Goal: Task Accomplishment & Management: Complete application form

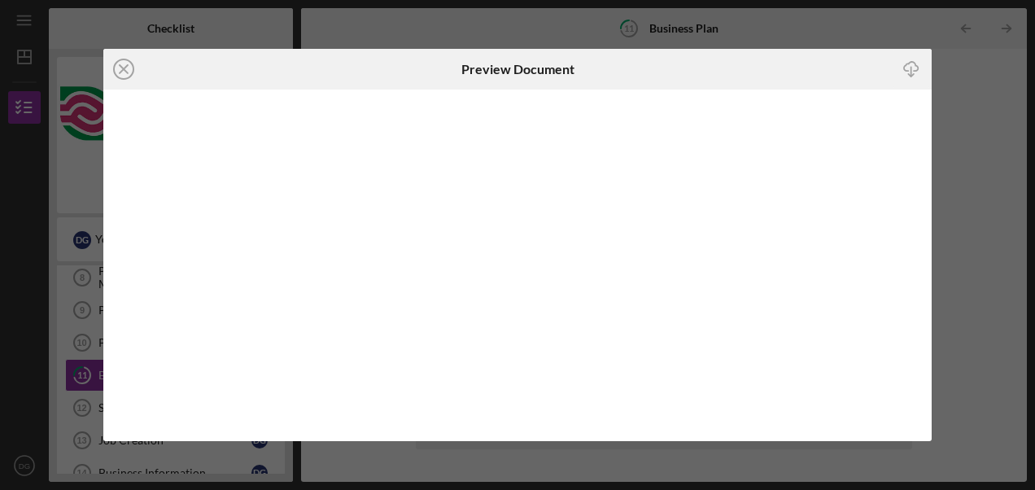
scroll to position [16, 0]
click at [120, 65] on icon "Icon/Close" at bounding box center [123, 69] width 41 height 41
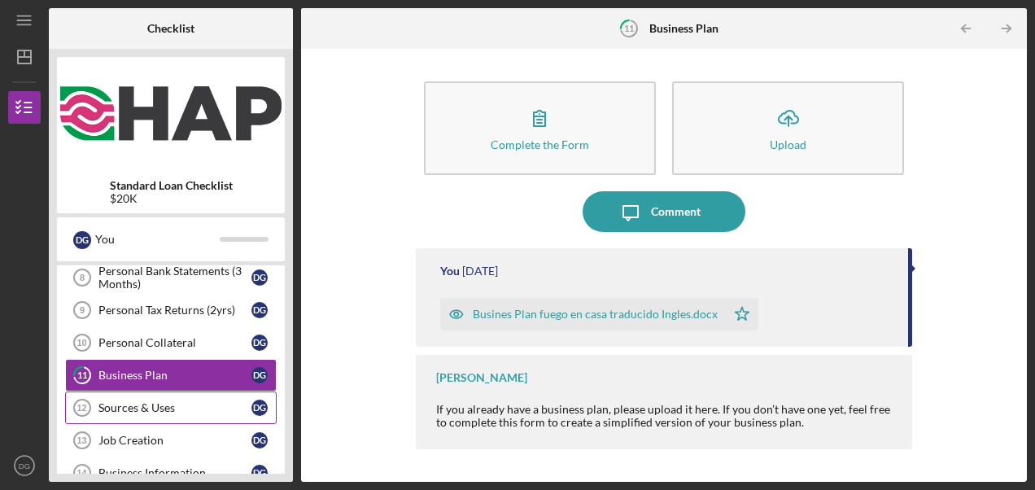
click at [177, 404] on div "Sources & Uses" at bounding box center [174, 407] width 153 height 13
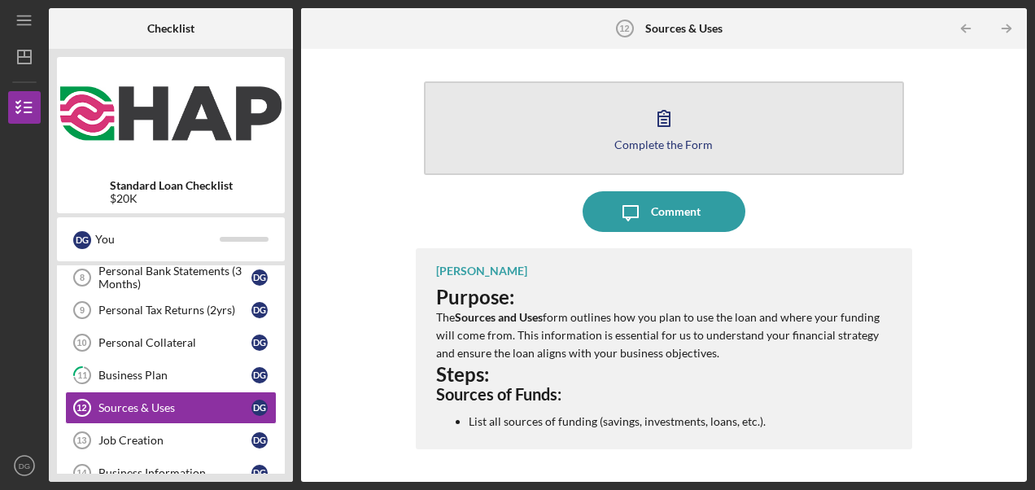
click at [669, 125] on icon "button" at bounding box center [663, 118] width 11 height 15
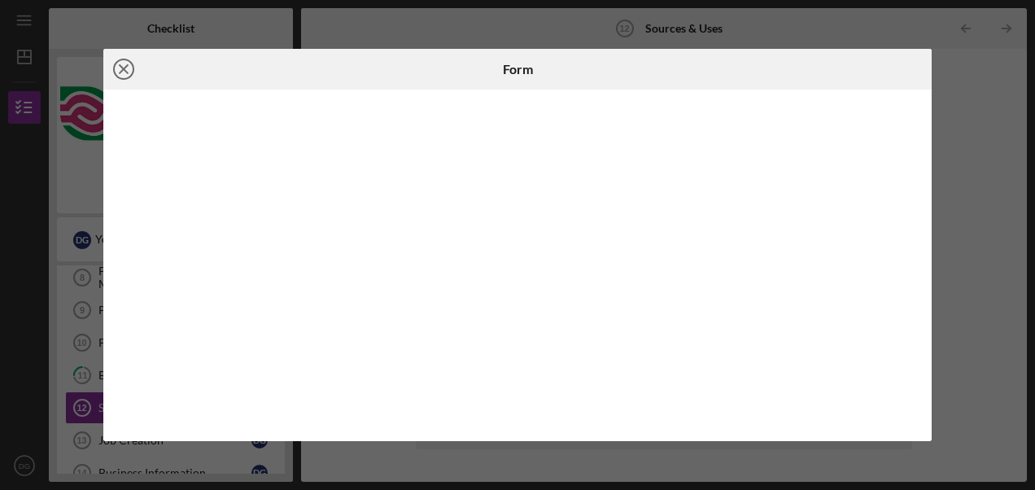
click at [120, 65] on line at bounding box center [124, 69] width 8 height 8
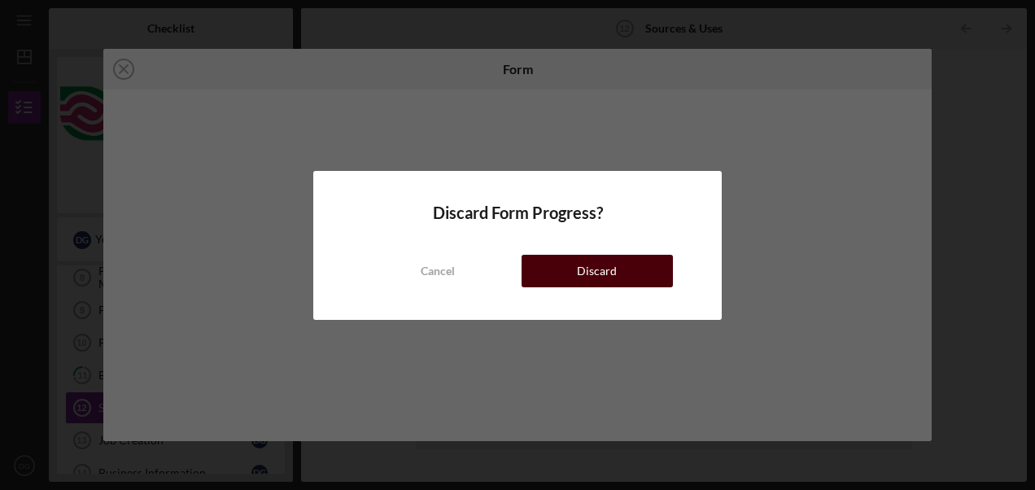
click at [609, 269] on div "Discard" at bounding box center [597, 271] width 40 height 33
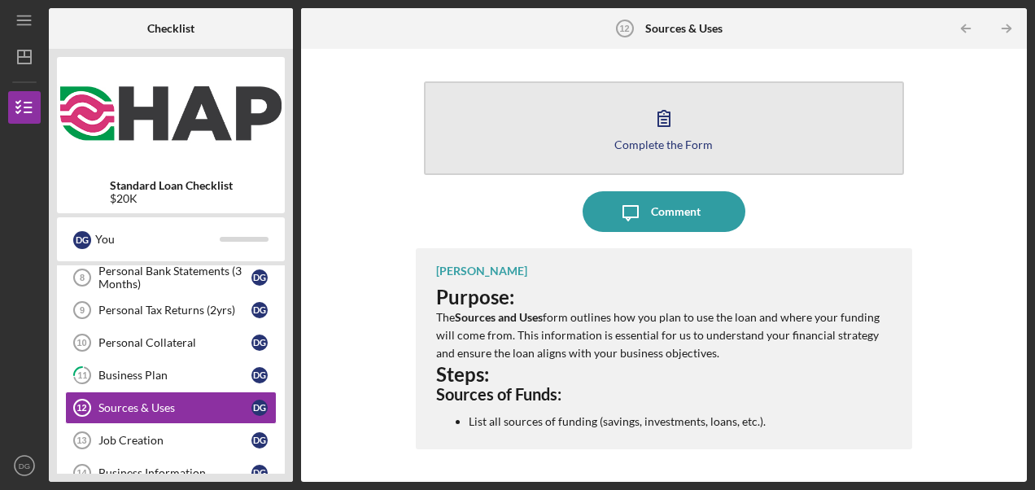
click at [679, 134] on icon "button" at bounding box center [664, 118] width 41 height 41
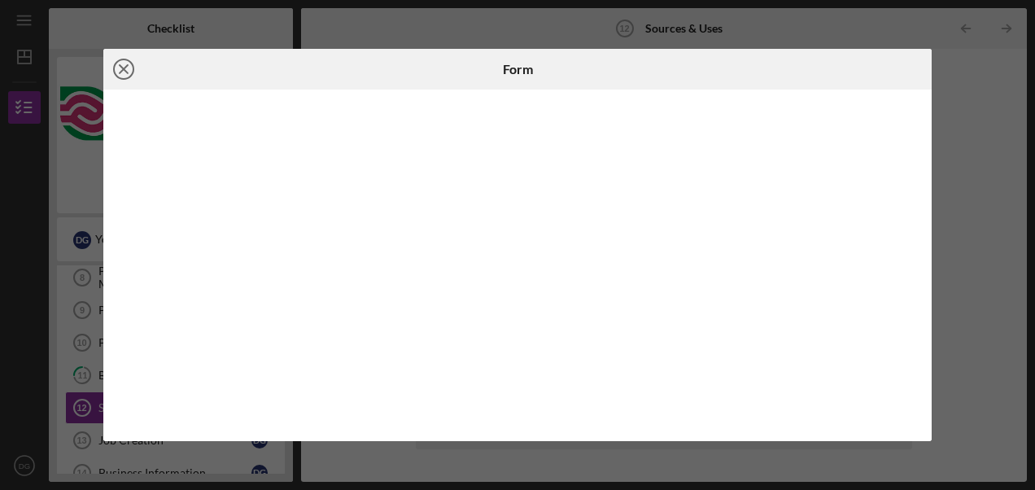
click at [119, 70] on icon "Icon/Close" at bounding box center [123, 69] width 41 height 41
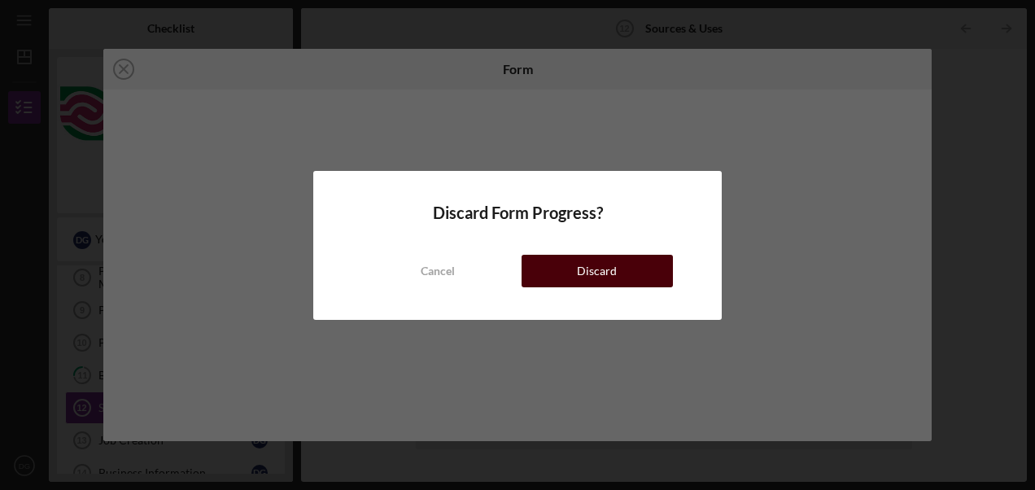
click at [541, 284] on button "Discard" at bounding box center [597, 271] width 151 height 33
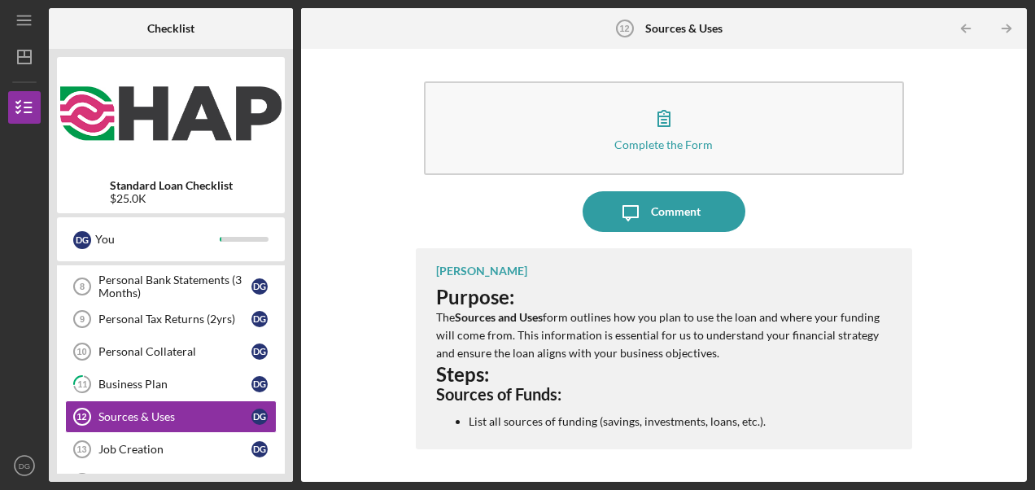
scroll to position [283, 0]
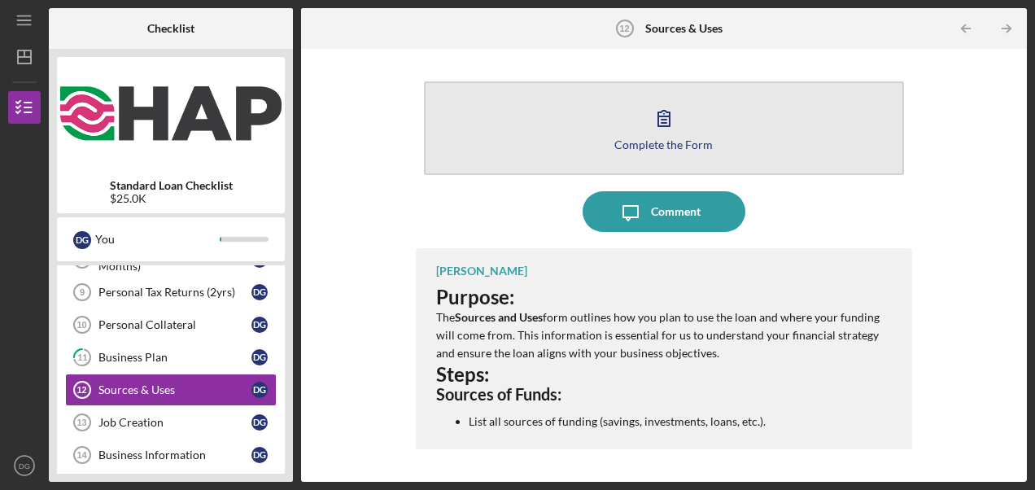
click at [663, 139] on div "Complete the Form" at bounding box center [663, 144] width 98 height 12
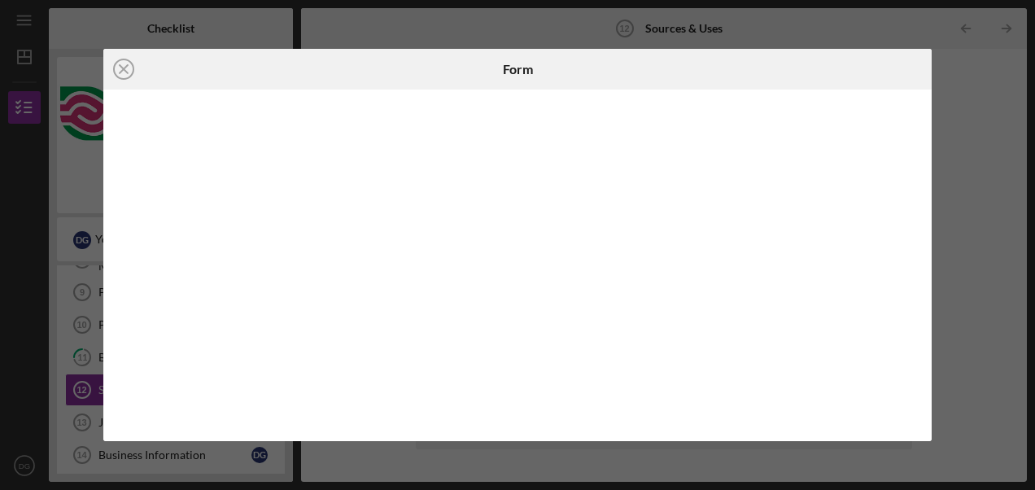
click at [919, 418] on div at bounding box center [517, 266] width 828 height 352
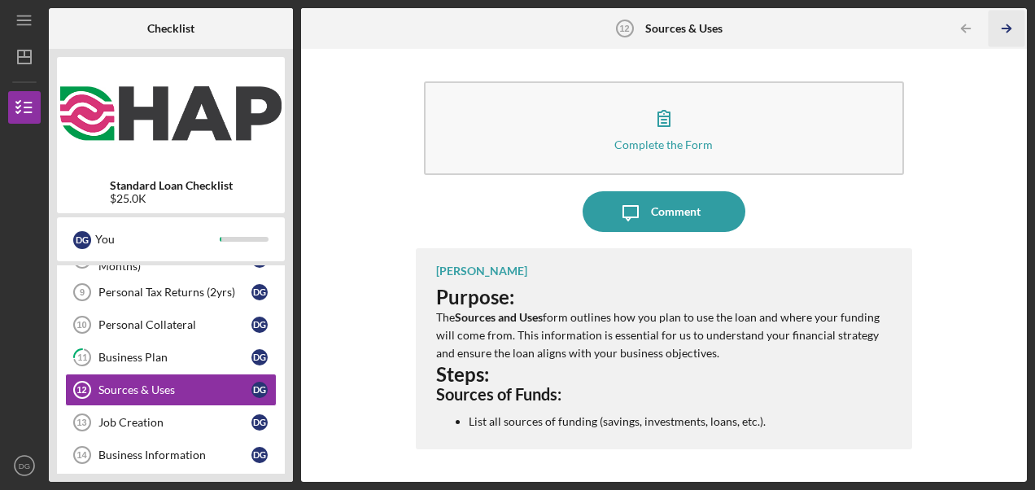
click at [1008, 24] on icon "Icon/Table Pagination Arrow" at bounding box center [1006, 29] width 37 height 37
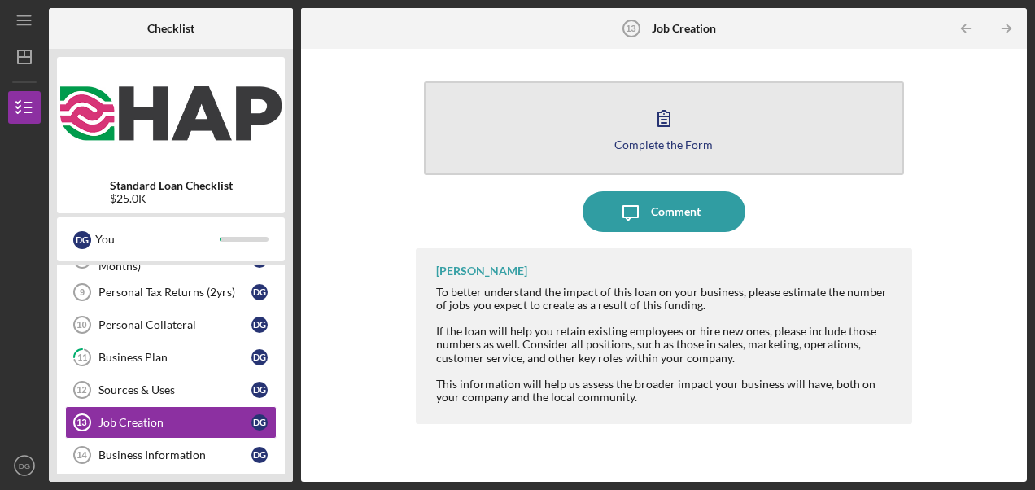
click at [672, 123] on icon "button" at bounding box center [664, 118] width 41 height 41
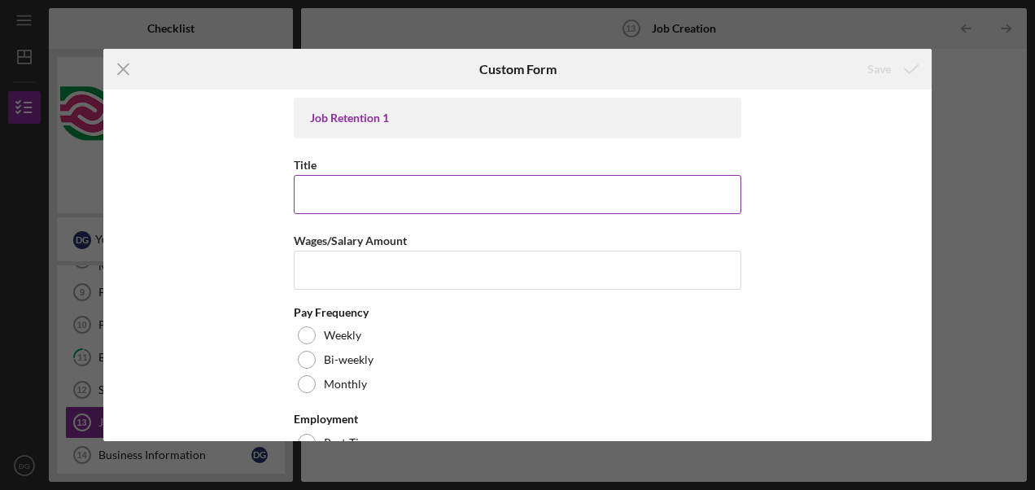
click at [417, 190] on input "Title" at bounding box center [518, 194] width 448 height 39
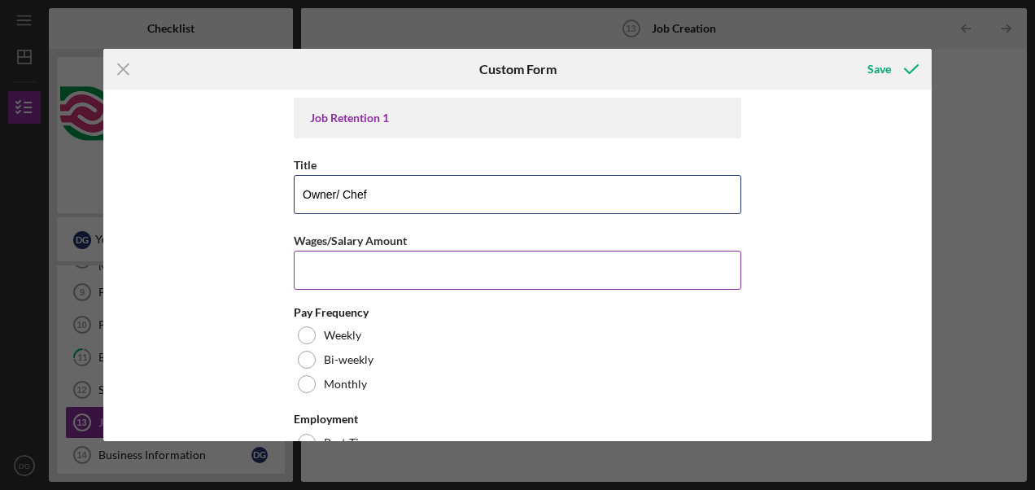
type input "Owner/ Chef"
click at [373, 272] on input "Wages/Salary Amount" at bounding box center [518, 270] width 448 height 39
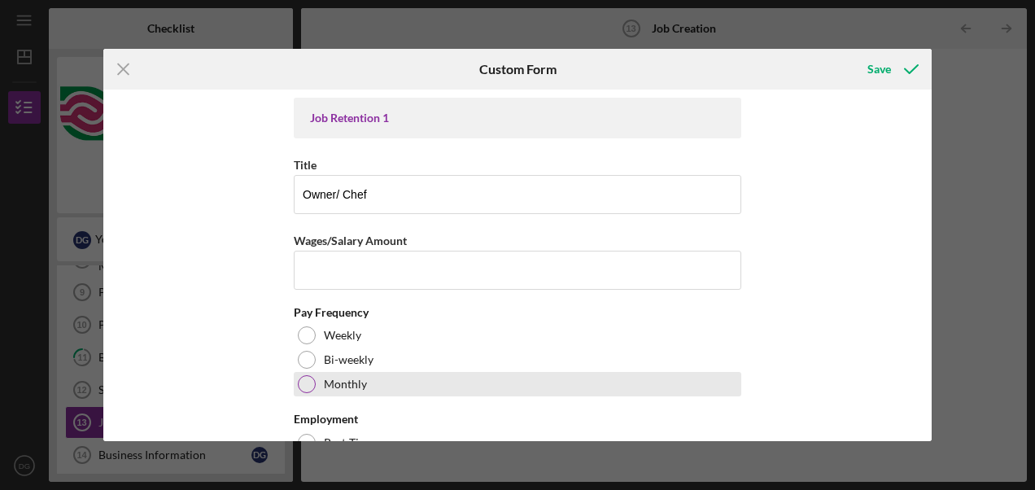
click at [301, 382] on div at bounding box center [307, 384] width 18 height 18
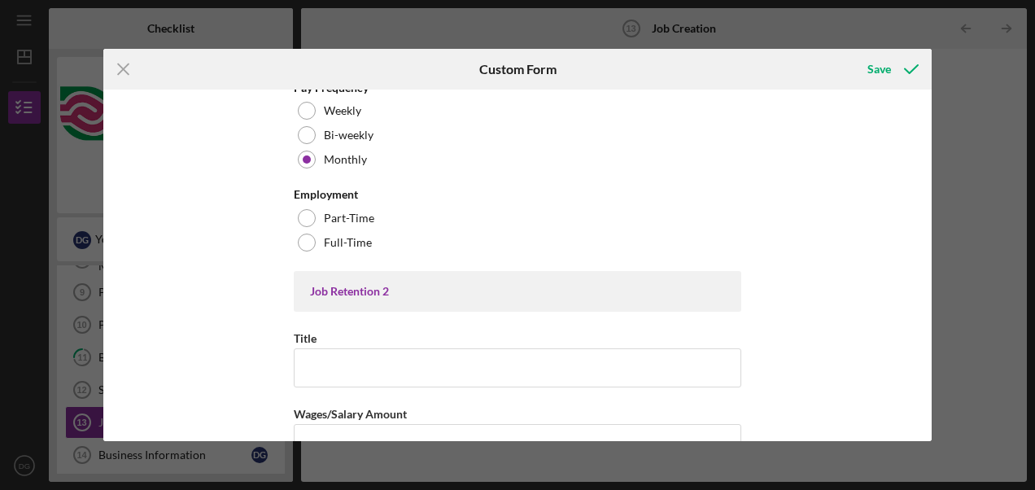
scroll to position [237, 0]
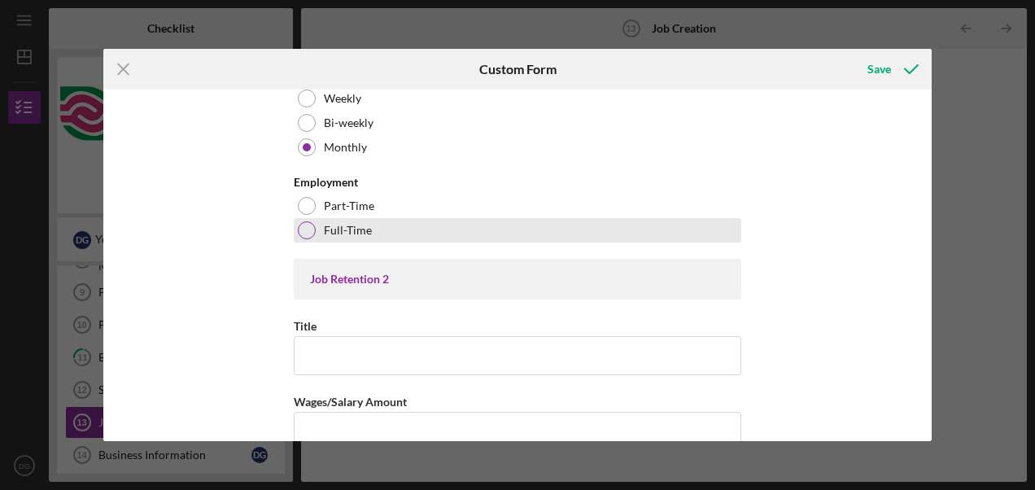
click at [308, 231] on div at bounding box center [307, 230] width 18 height 18
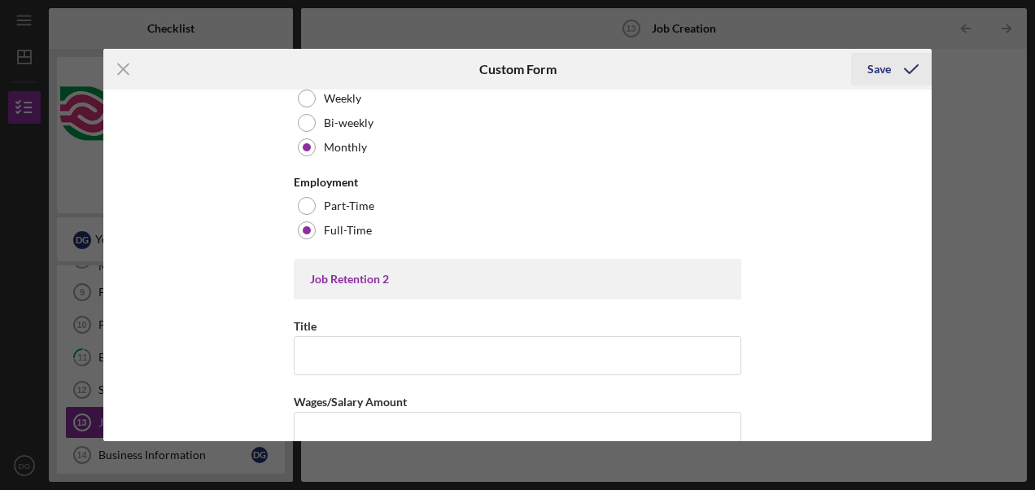
click at [907, 68] on icon "submit" at bounding box center [911, 69] width 41 height 41
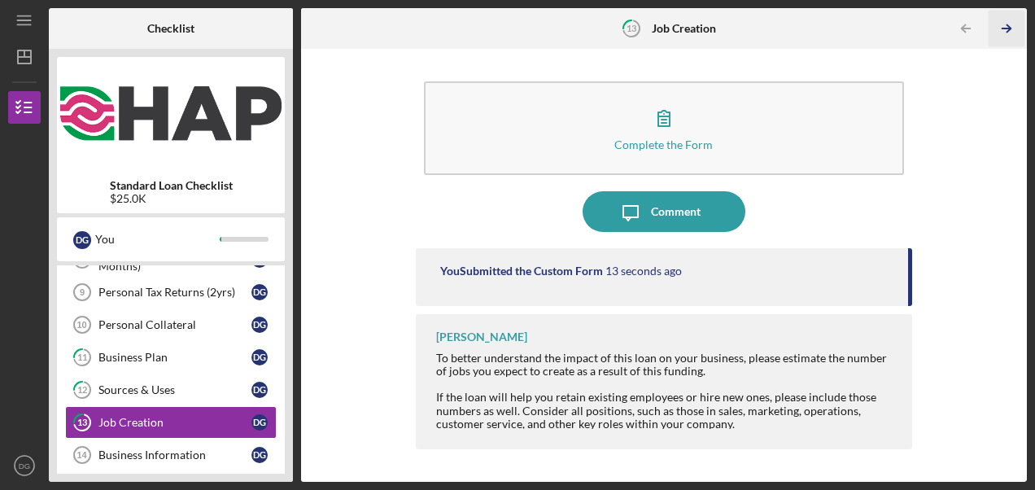
click at [1005, 28] on line "button" at bounding box center [1007, 28] width 8 height 0
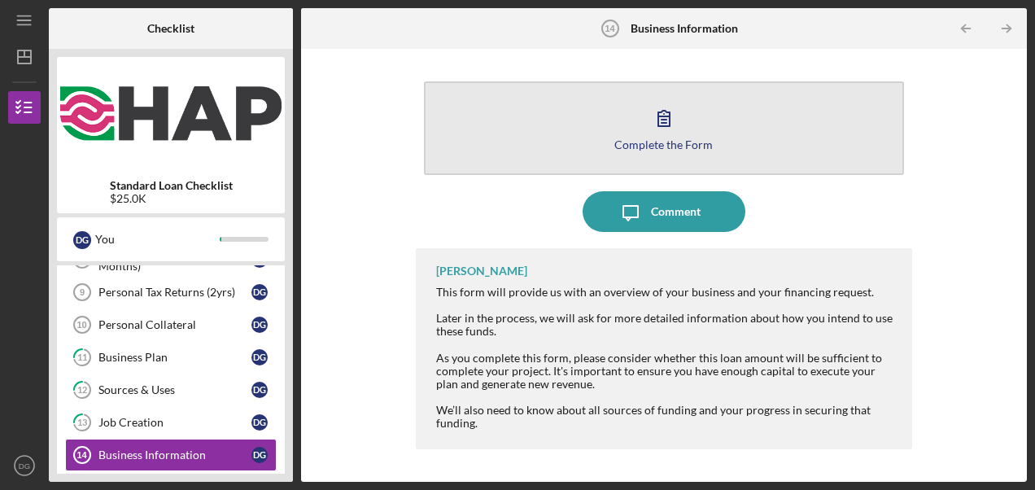
click at [668, 120] on icon "button" at bounding box center [664, 118] width 41 height 41
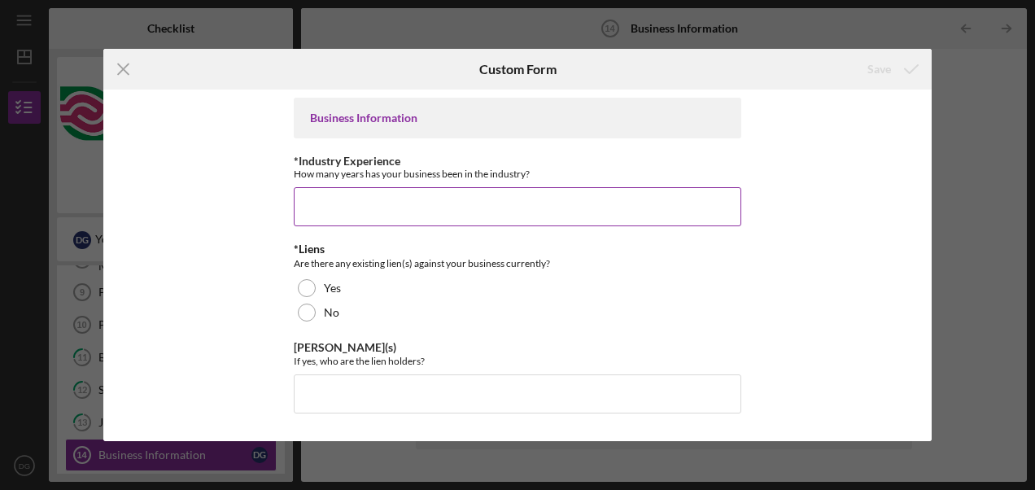
click at [449, 216] on input "*Industry Experience" at bounding box center [518, 206] width 448 height 39
type input "0"
click at [898, 68] on icon "submit" at bounding box center [911, 69] width 41 height 41
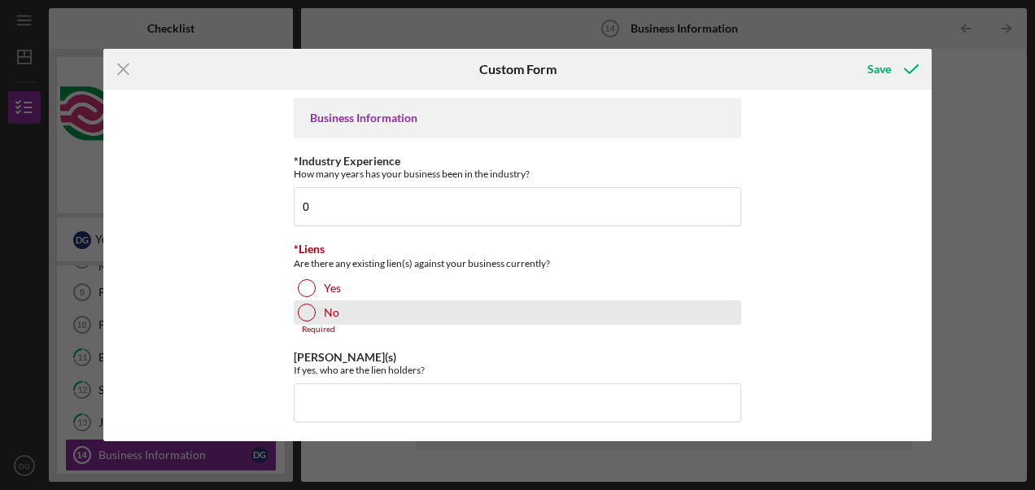
click at [302, 316] on div at bounding box center [307, 313] width 18 height 18
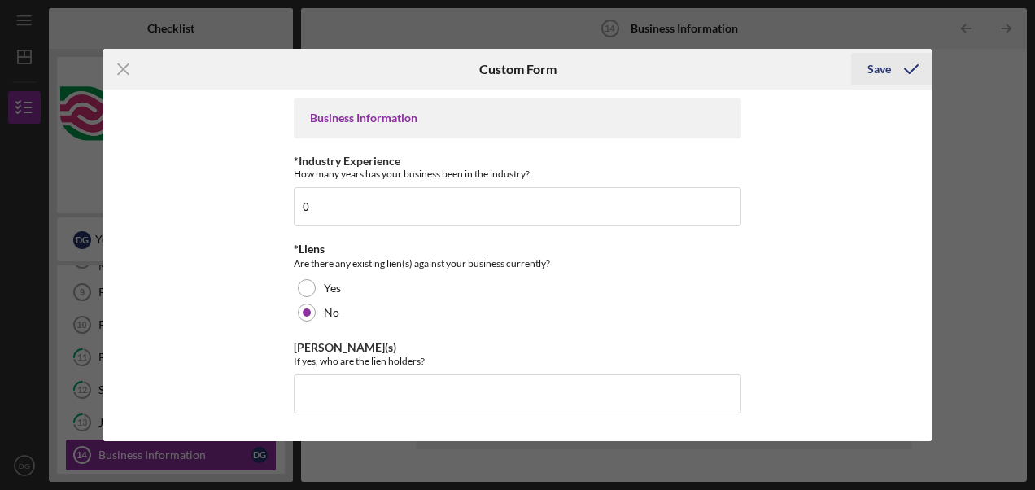
click at [895, 70] on icon "submit" at bounding box center [911, 69] width 41 height 41
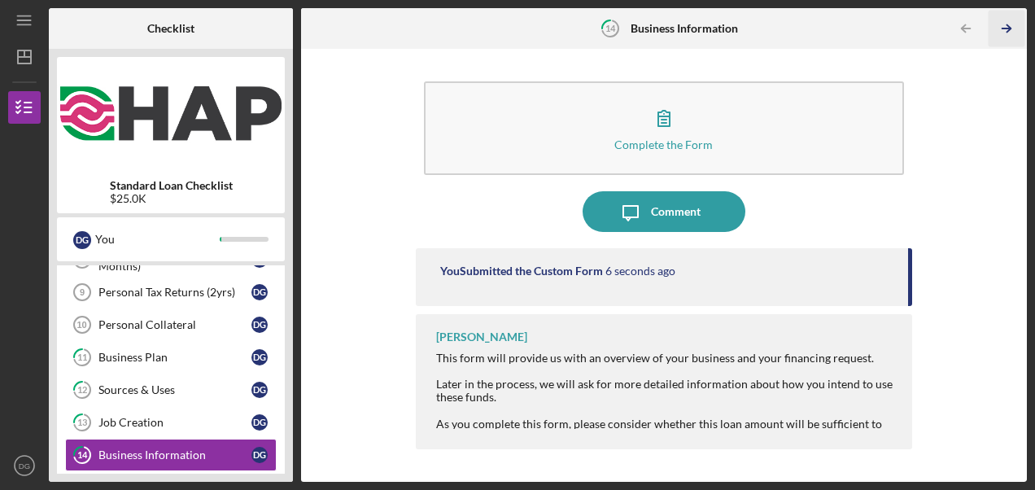
click at [1005, 29] on icon "Icon/Table Pagination Arrow" at bounding box center [1006, 29] width 37 height 37
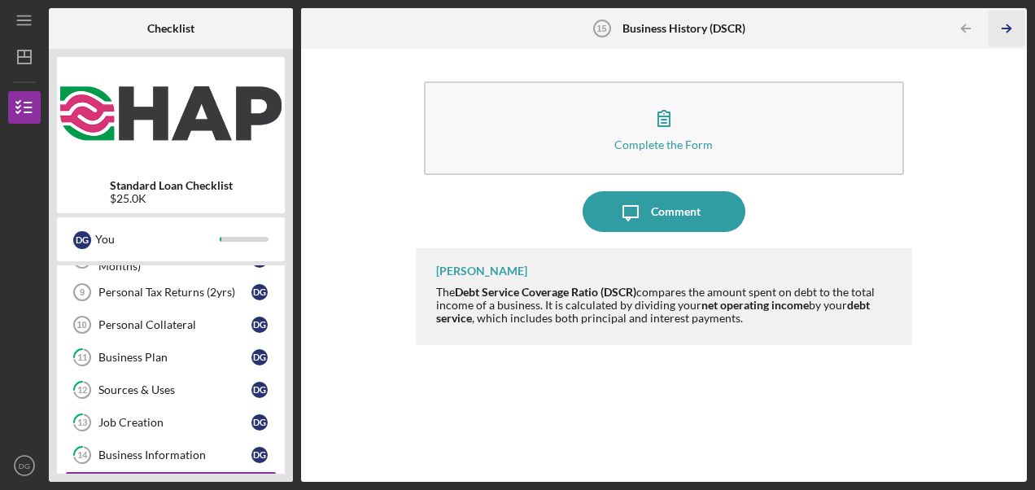
click at [1014, 27] on icon "Icon/Table Pagination Arrow" at bounding box center [1006, 29] width 37 height 37
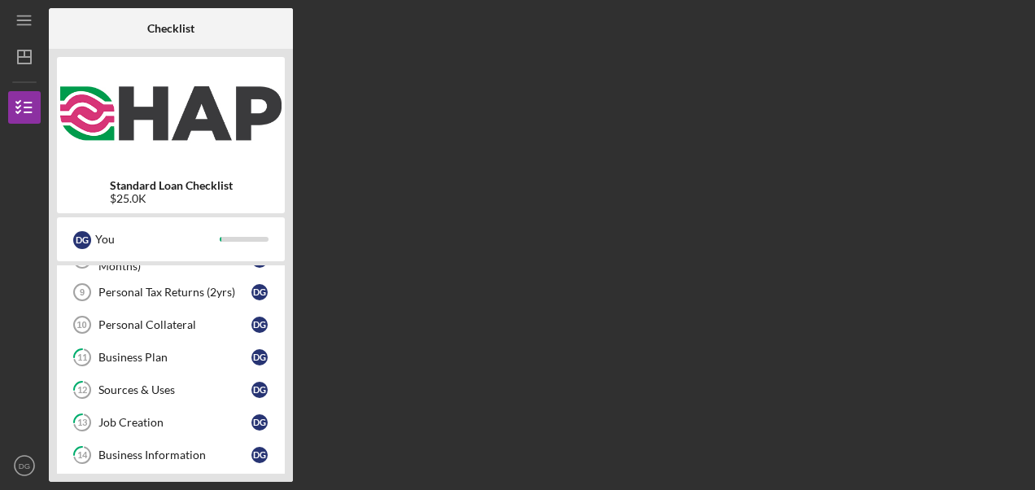
scroll to position [425, 0]
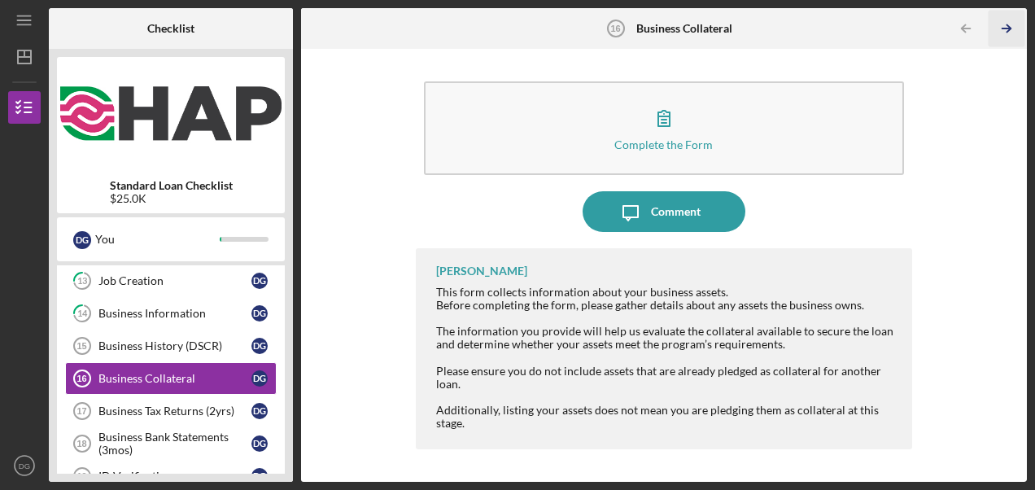
click at [1007, 25] on polyline "button" at bounding box center [1009, 28] width 4 height 7
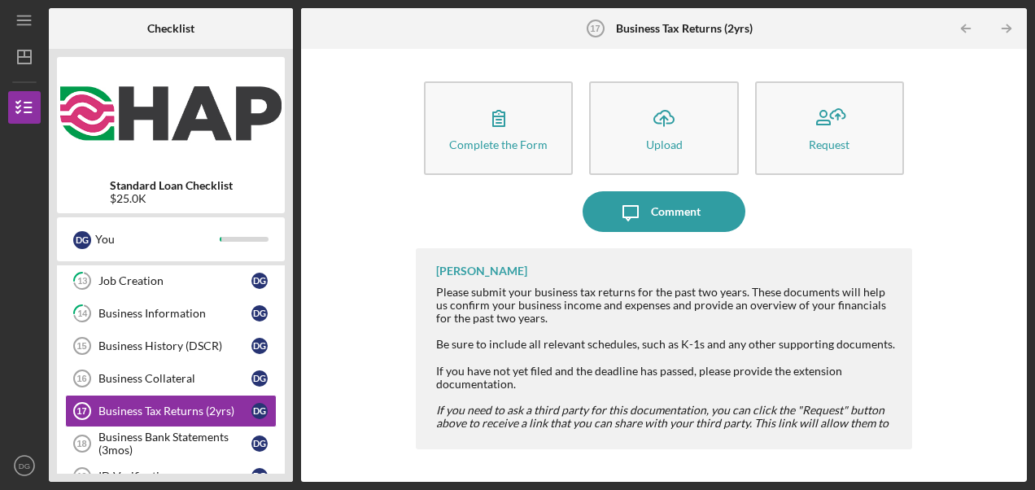
click at [1007, 25] on polyline "button" at bounding box center [1009, 28] width 4 height 7
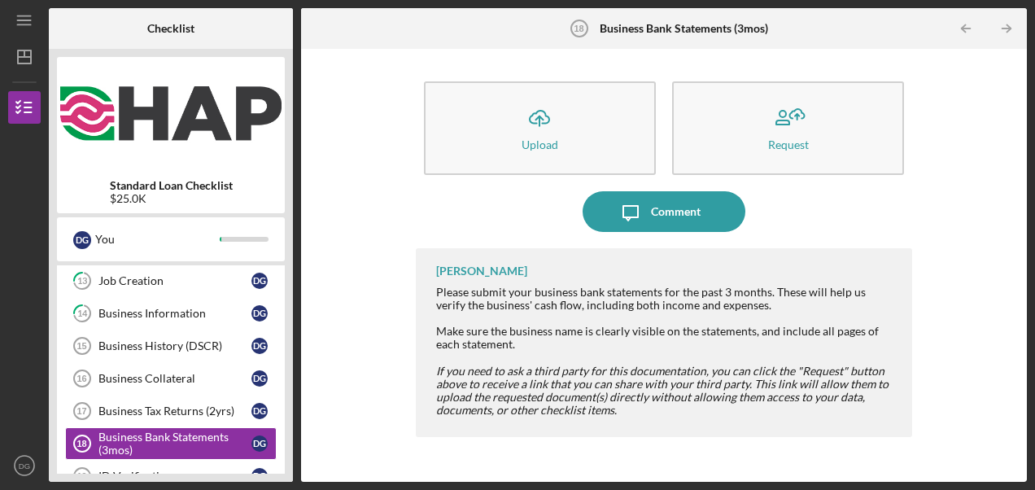
click at [1007, 25] on polyline "button" at bounding box center [1009, 28] width 4 height 7
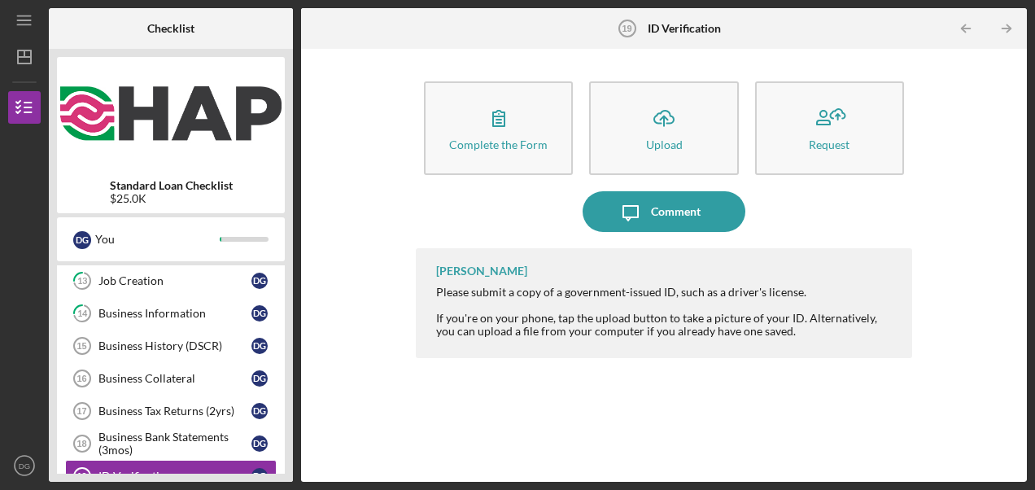
drag, startPoint x: 288, startPoint y: 304, endPoint x: 288, endPoint y: 337, distance: 32.5
click at [288, 337] on div "Standard Loan Checklist $25.0K D G You Icon/Expander Loan Application 1 / 22 Ow…" at bounding box center [171, 265] width 244 height 433
click at [1004, 24] on icon "Icon/Table Pagination Arrow" at bounding box center [1006, 29] width 37 height 37
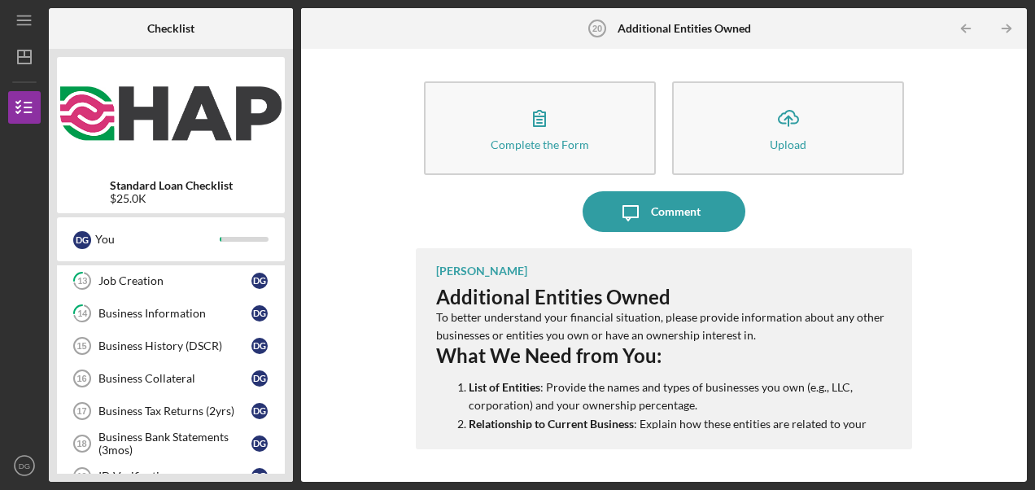
scroll to position [553, 0]
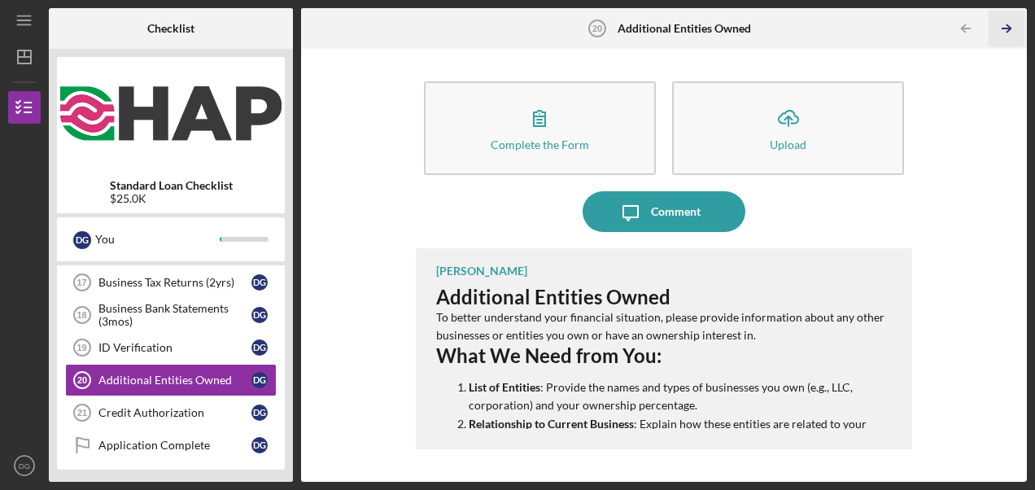
click at [1005, 23] on icon "Icon/Table Pagination Arrow" at bounding box center [1006, 29] width 37 height 37
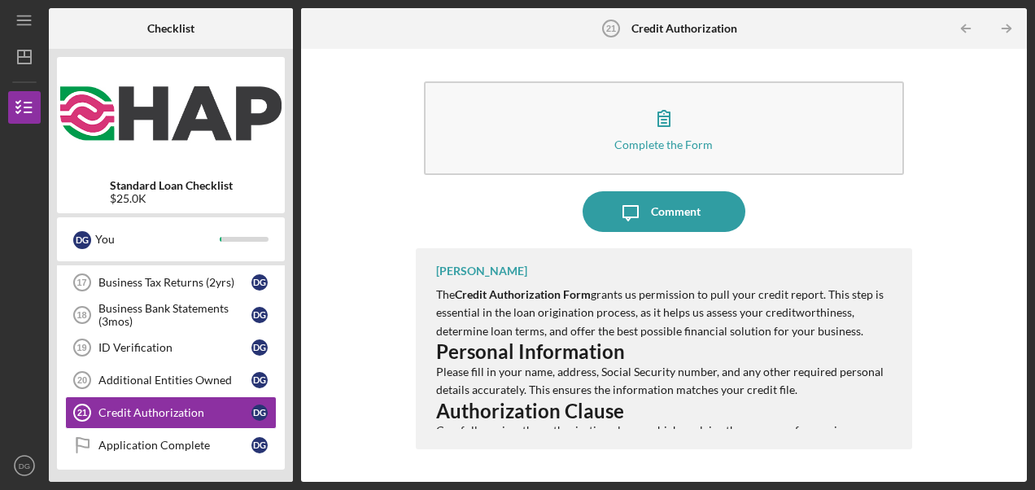
click at [1005, 23] on icon "Icon/Table Pagination Arrow" at bounding box center [1006, 29] width 37 height 37
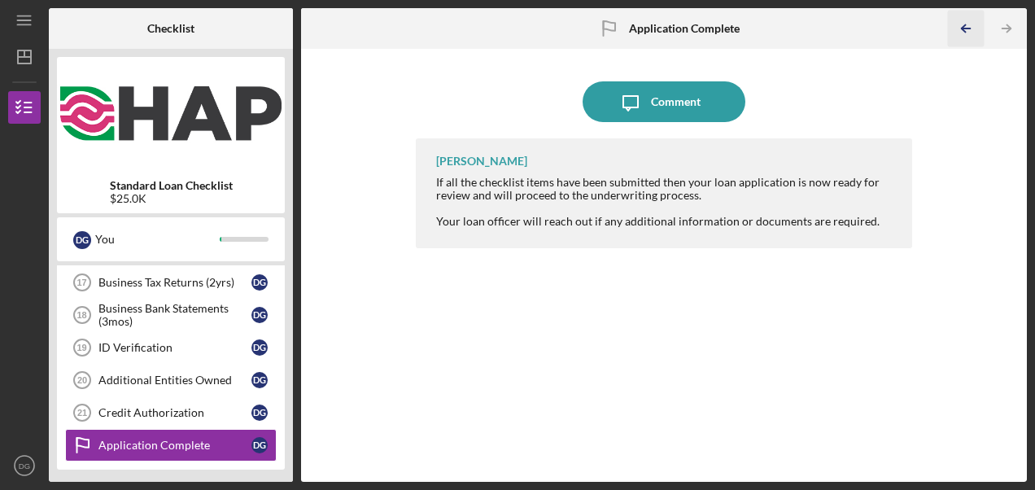
click at [972, 28] on icon "Icon/Table Pagination Arrow" at bounding box center [965, 29] width 37 height 37
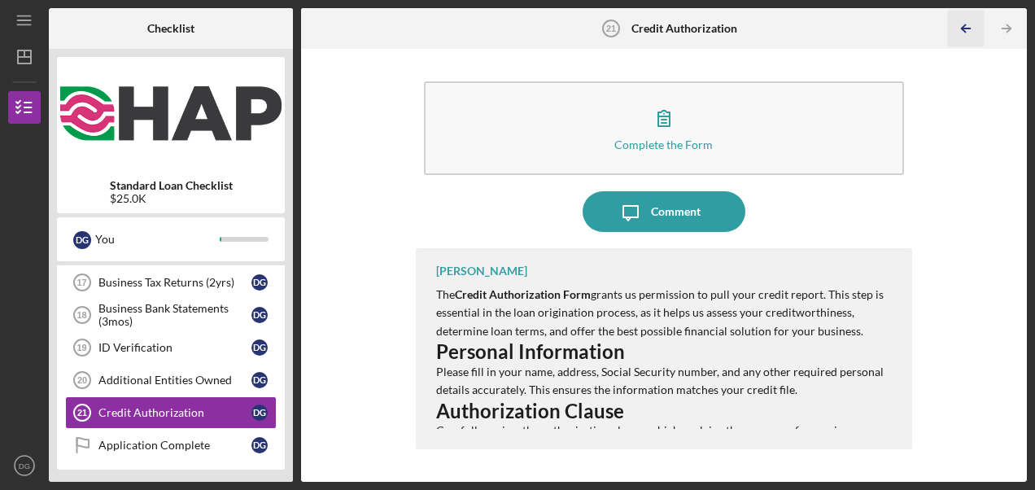
click at [972, 28] on icon "Icon/Table Pagination Arrow" at bounding box center [965, 29] width 37 height 37
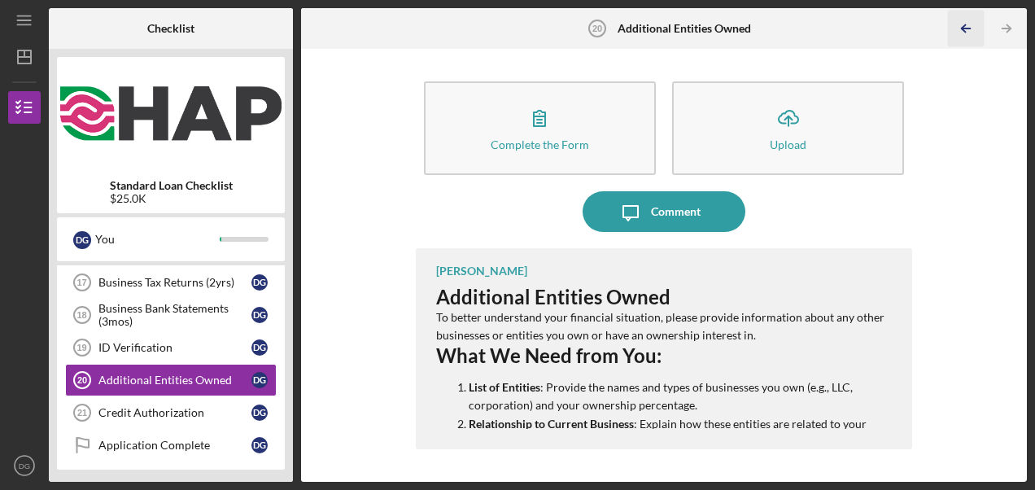
click at [972, 28] on icon "Icon/Table Pagination Arrow" at bounding box center [965, 29] width 37 height 37
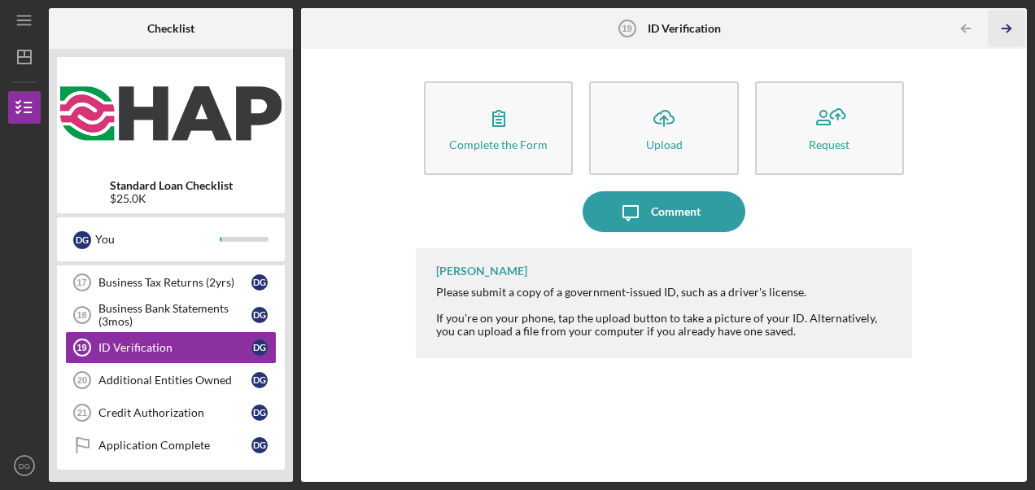
click at [1003, 22] on icon "Icon/Table Pagination Arrow" at bounding box center [1006, 29] width 37 height 37
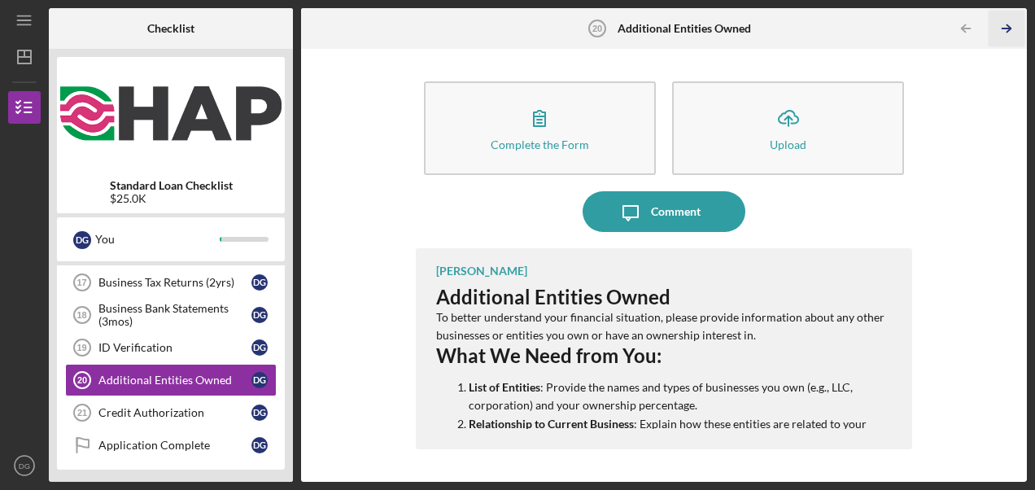
click at [1011, 26] on icon "Icon/Table Pagination Arrow" at bounding box center [1006, 29] width 37 height 37
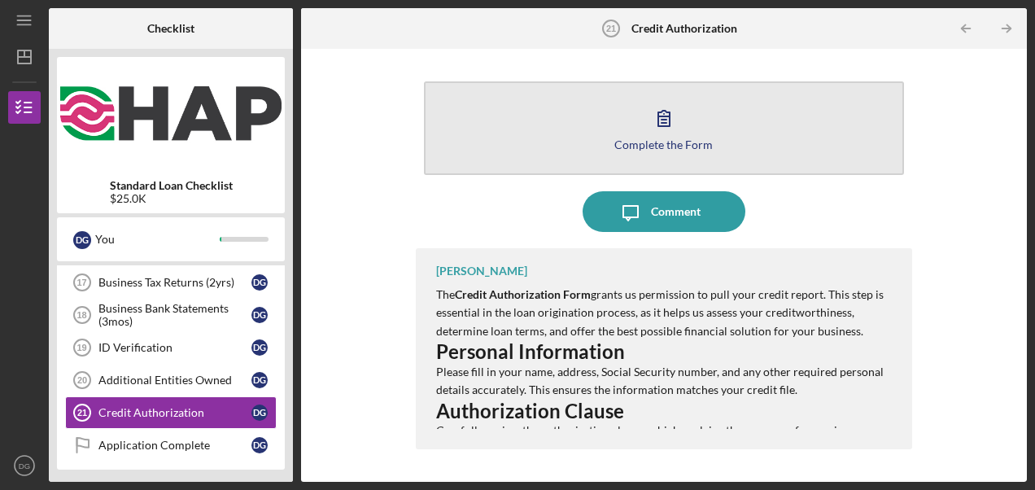
click at [661, 143] on div "Complete the Form" at bounding box center [663, 144] width 98 height 12
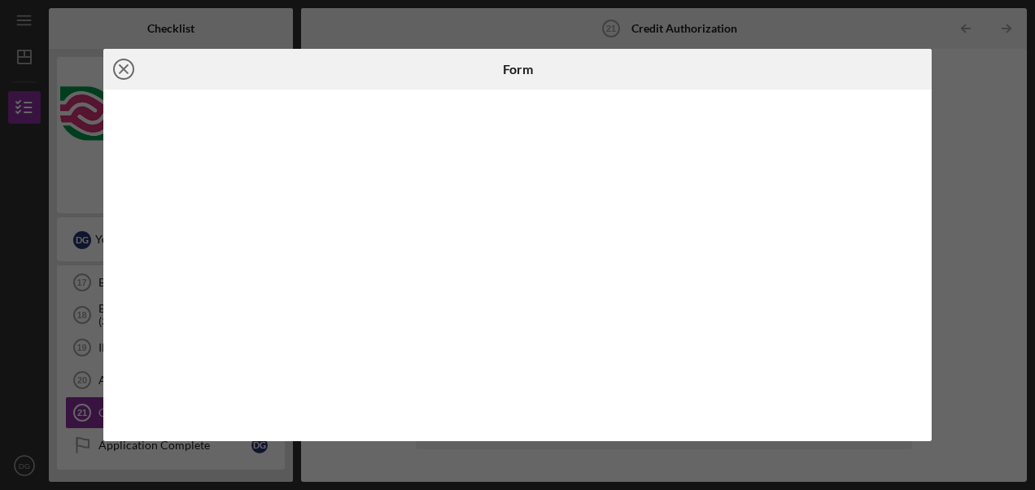
click at [122, 70] on line at bounding box center [124, 69] width 8 height 8
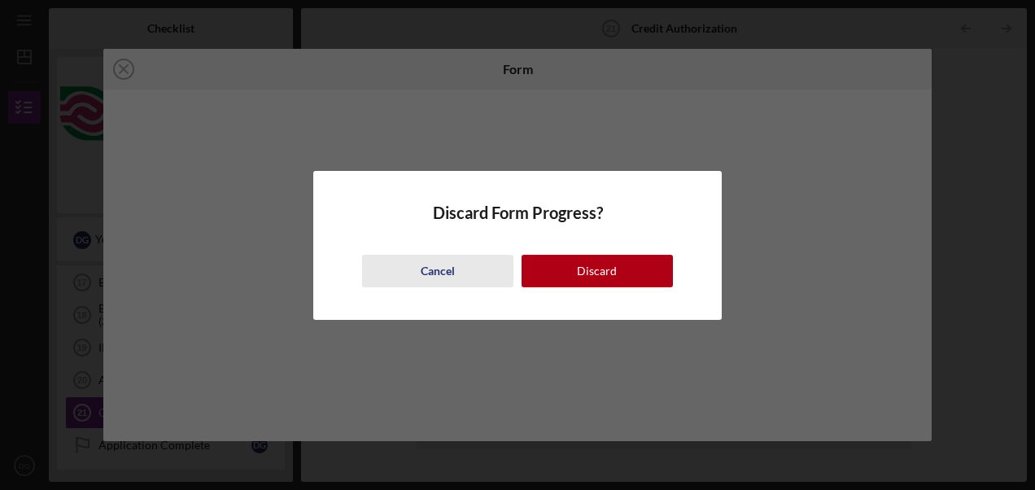
click at [441, 272] on div "Cancel" at bounding box center [438, 271] width 34 height 33
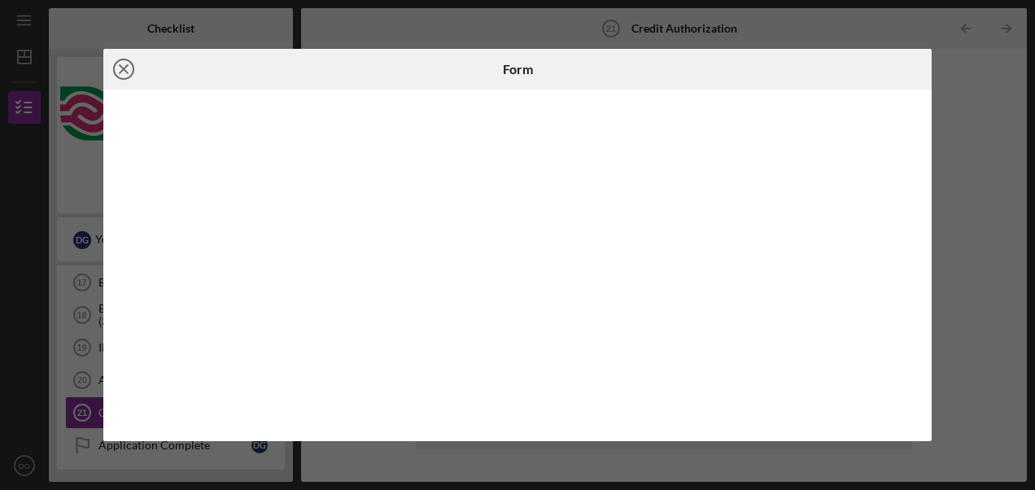
click at [124, 66] on icon "Icon/Close" at bounding box center [123, 69] width 41 height 41
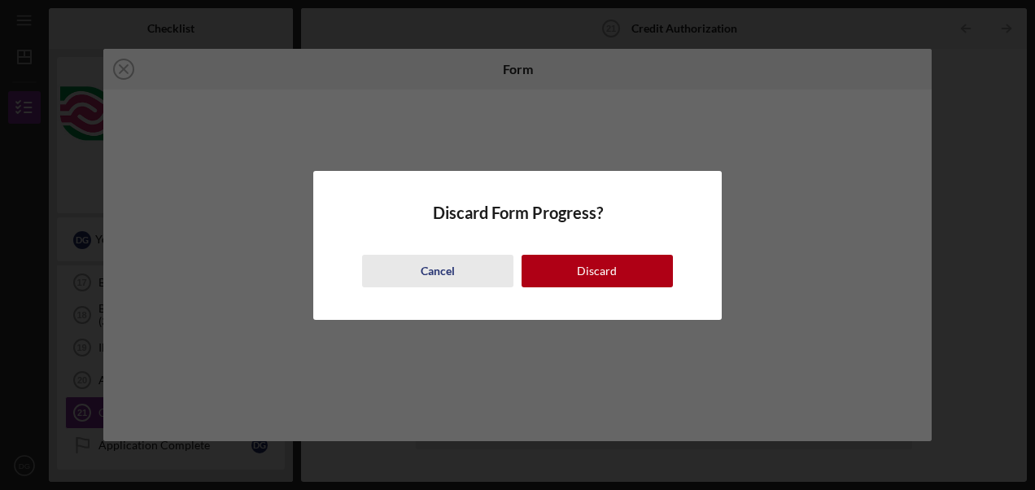
click at [441, 269] on div "Cancel" at bounding box center [438, 271] width 34 height 33
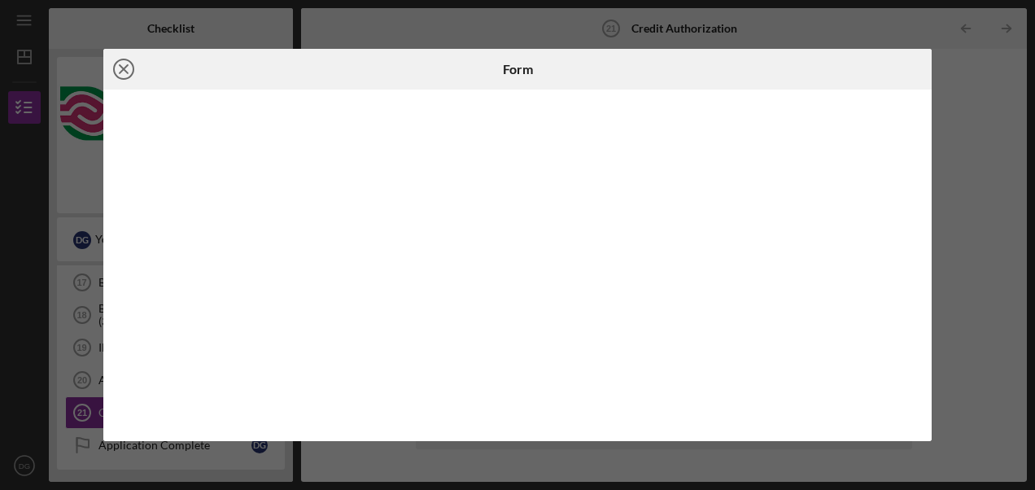
click at [122, 67] on line at bounding box center [124, 69] width 8 height 8
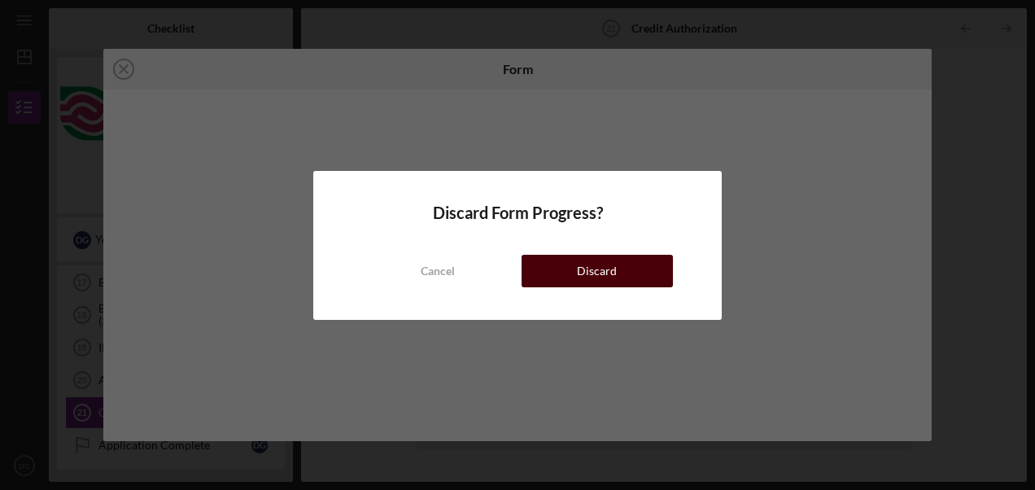
click at [588, 264] on div "Discard" at bounding box center [597, 271] width 40 height 33
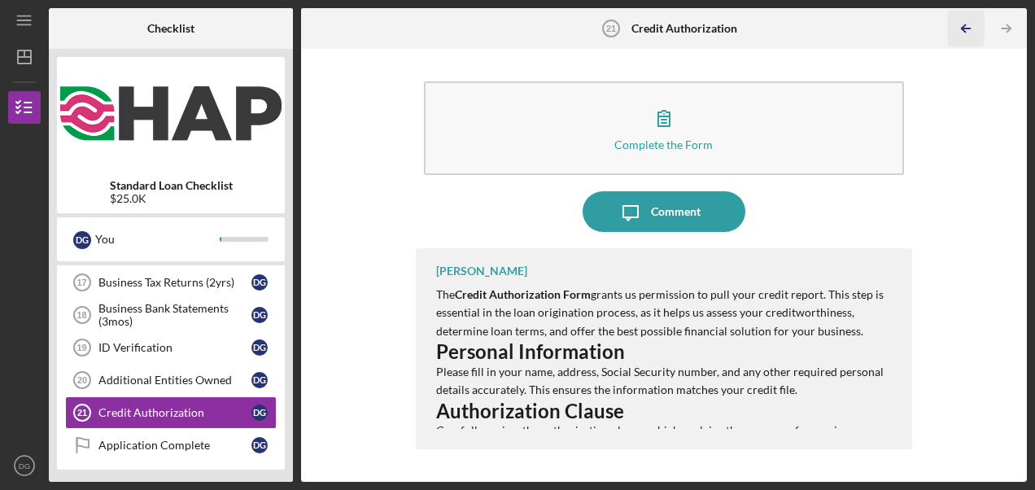
click at [963, 27] on polyline "button" at bounding box center [964, 28] width 4 height 7
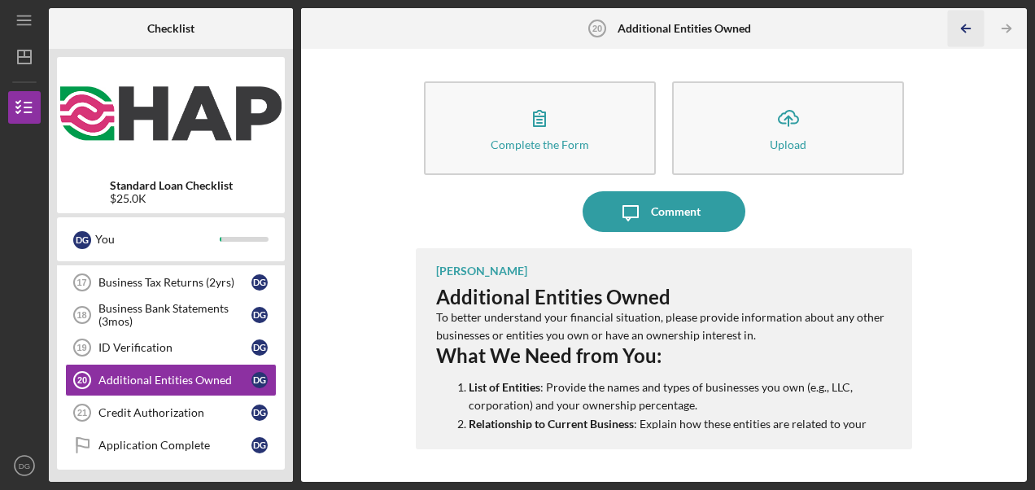
click at [963, 27] on polyline "button" at bounding box center [964, 28] width 4 height 7
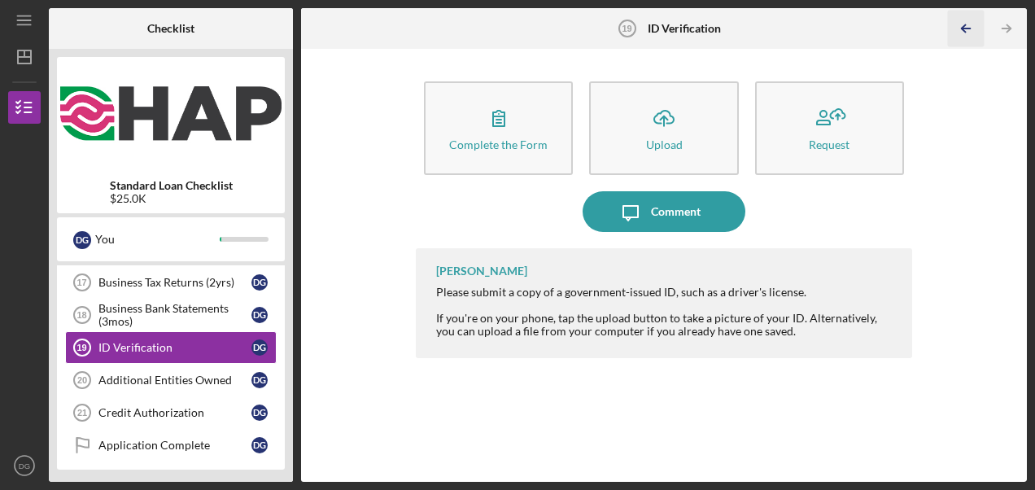
click at [963, 27] on polyline "button" at bounding box center [964, 28] width 4 height 7
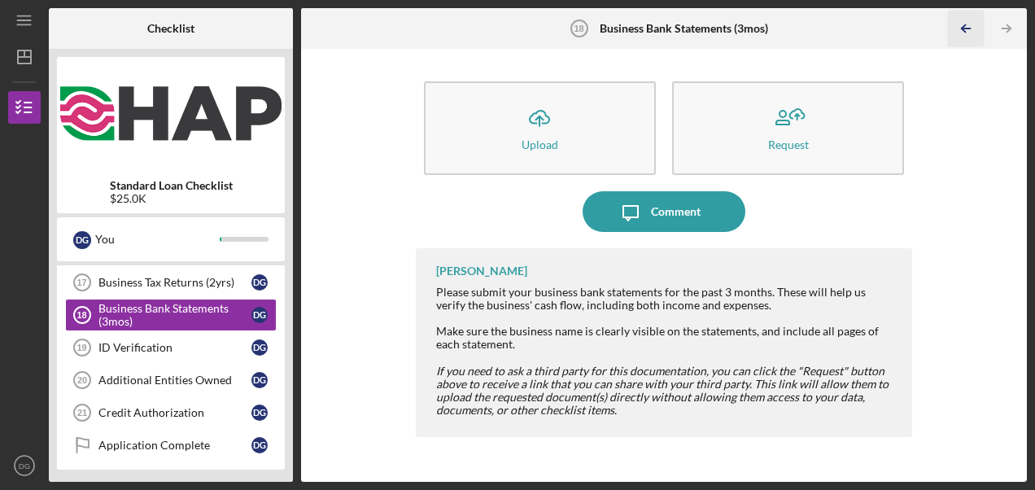
click at [963, 27] on polyline "button" at bounding box center [964, 28] width 4 height 7
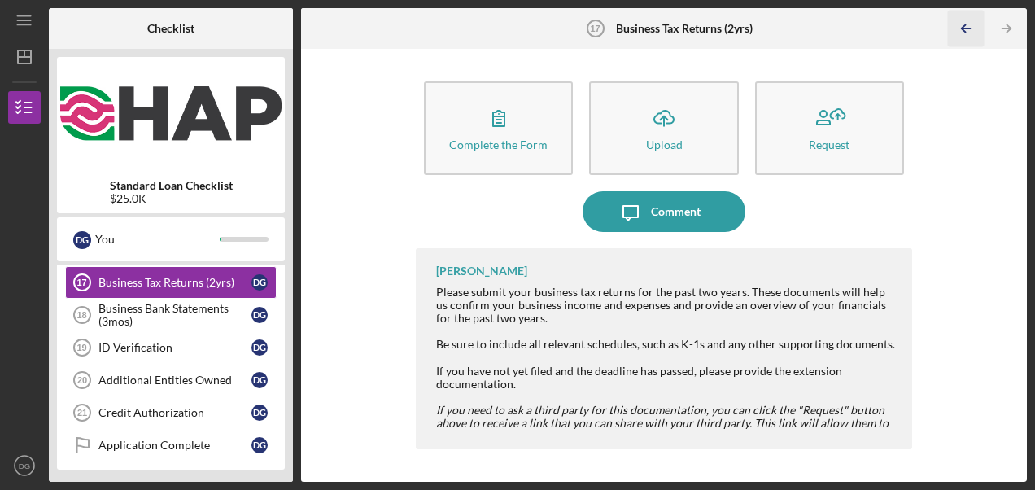
click at [963, 27] on polyline "button" at bounding box center [964, 28] width 4 height 7
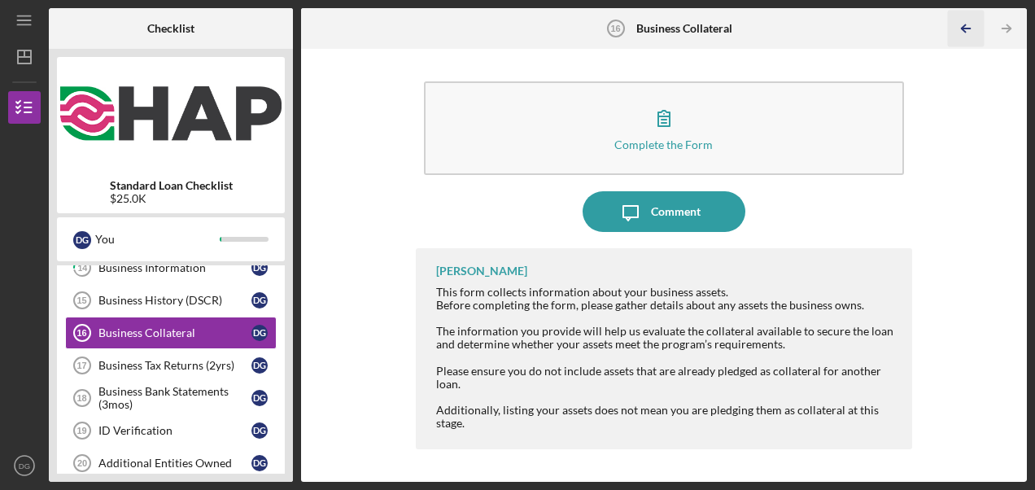
scroll to position [425, 0]
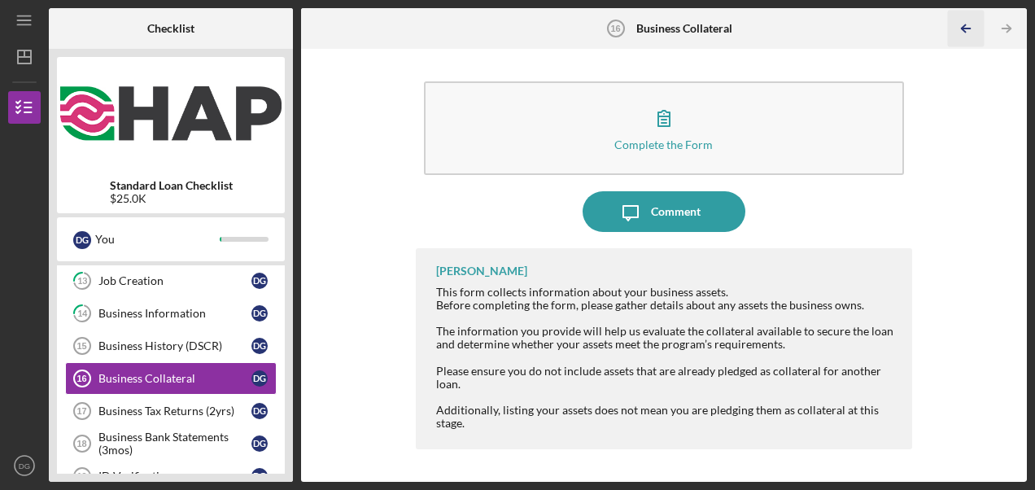
click at [963, 27] on polyline "button" at bounding box center [964, 28] width 4 height 7
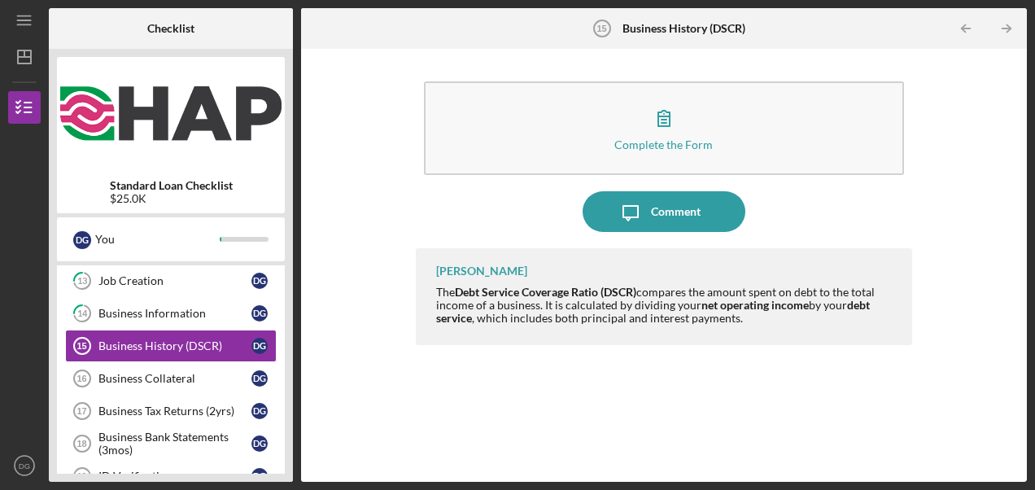
click at [963, 27] on polyline "button" at bounding box center [964, 28] width 4 height 7
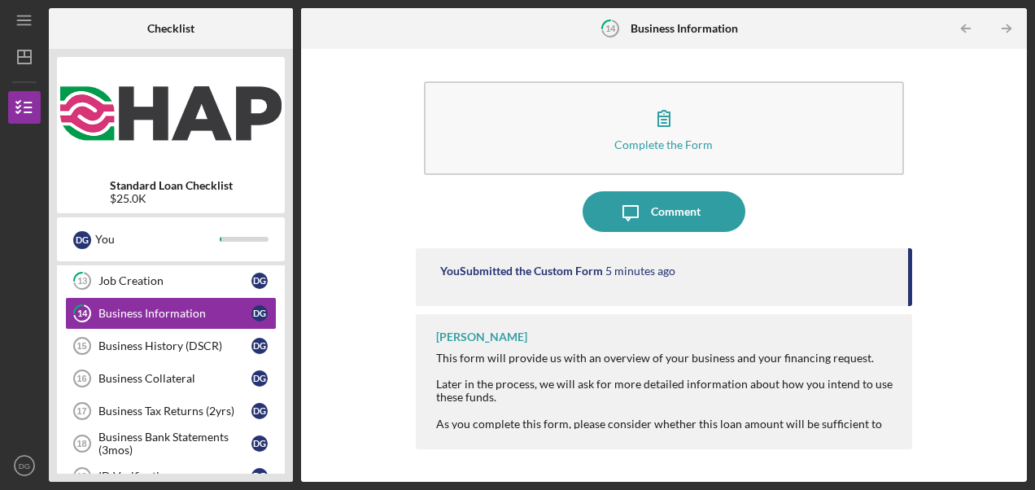
click at [963, 27] on polyline "button" at bounding box center [964, 28] width 4 height 7
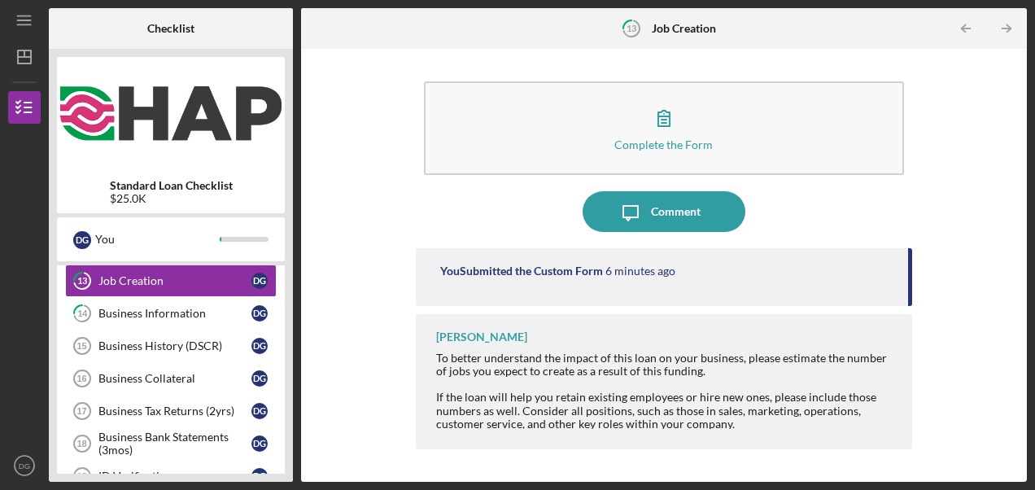
click at [963, 27] on polyline "button" at bounding box center [964, 28] width 4 height 7
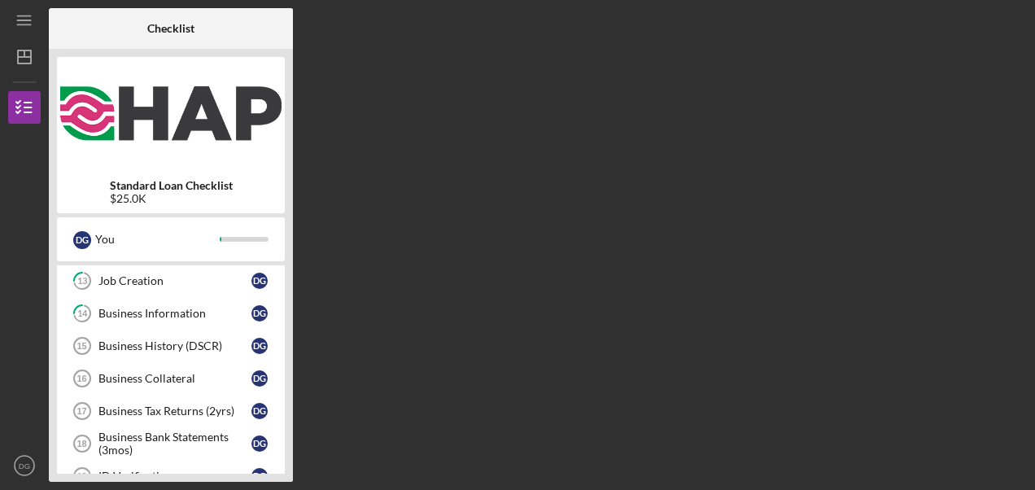
scroll to position [297, 0]
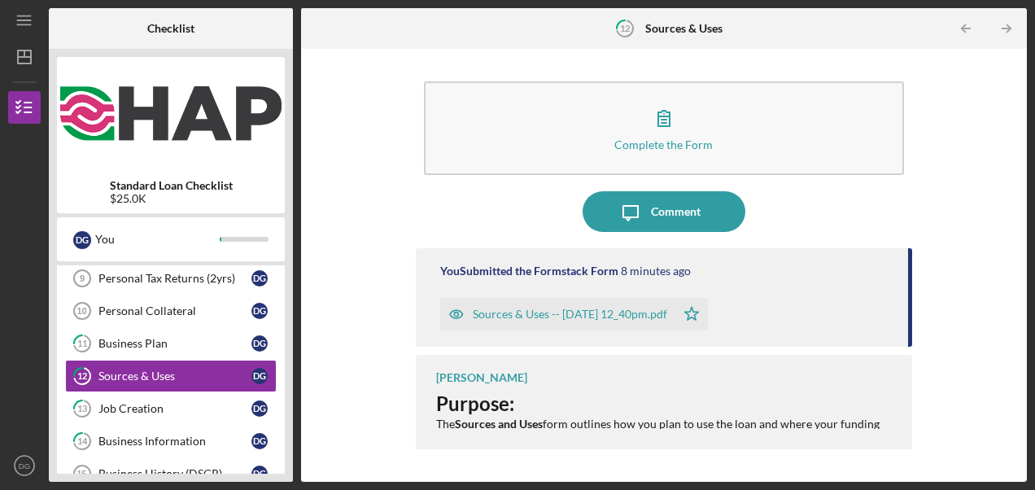
click at [963, 27] on polyline "button" at bounding box center [964, 28] width 4 height 7
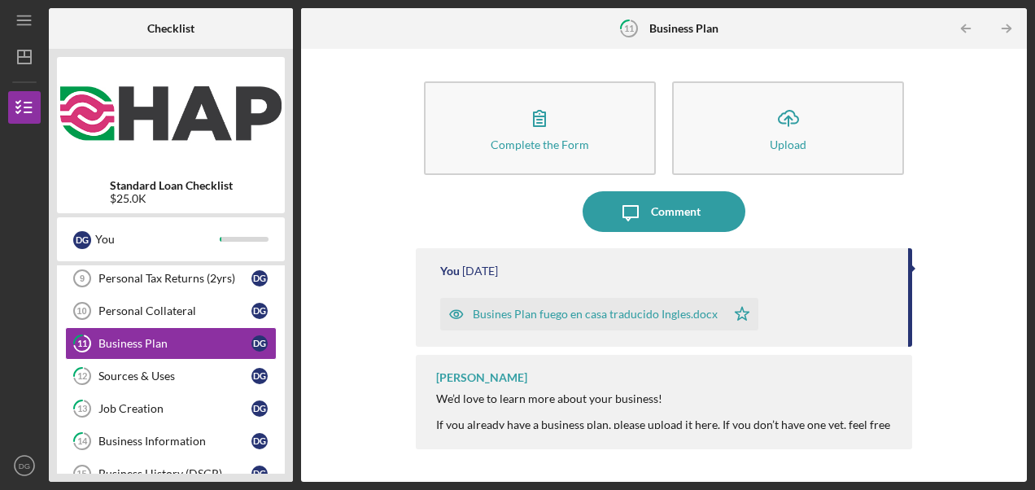
click at [963, 27] on polyline "button" at bounding box center [964, 28] width 4 height 7
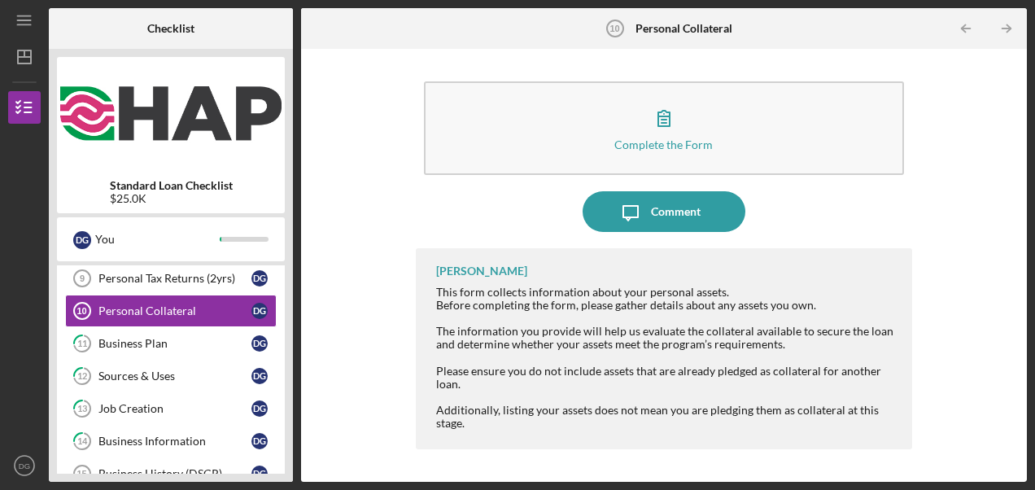
click at [963, 27] on polyline "button" at bounding box center [964, 28] width 4 height 7
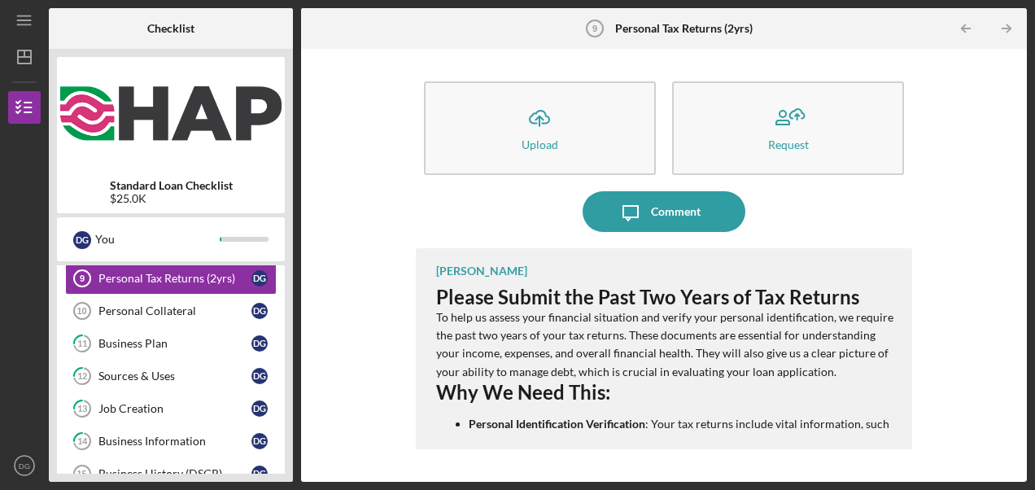
click at [963, 27] on polyline "button" at bounding box center [964, 28] width 4 height 7
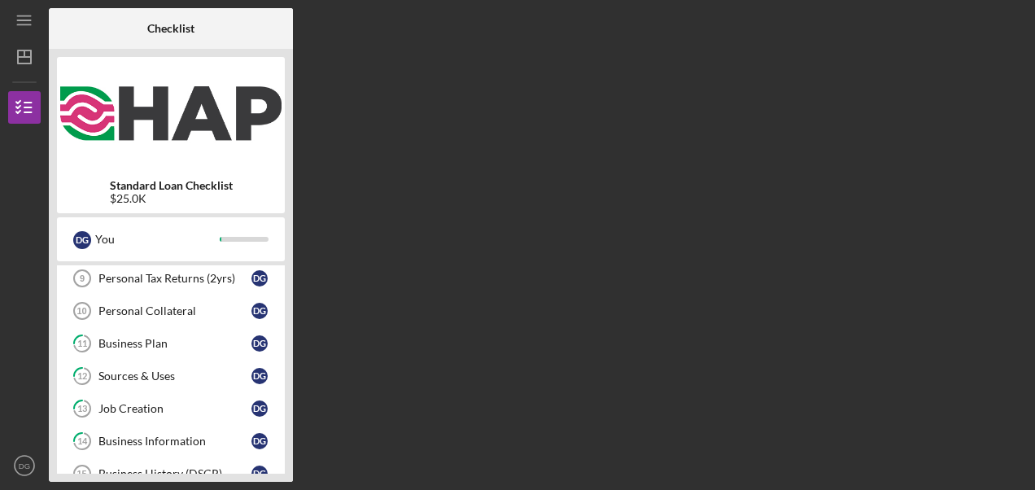
scroll to position [169, 0]
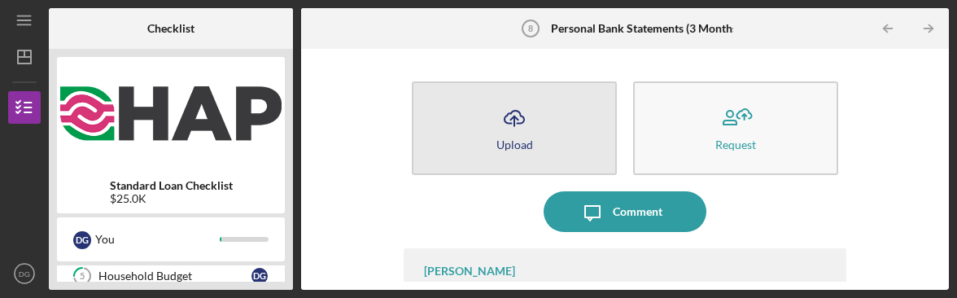
click at [503, 112] on icon "Icon/Upload" at bounding box center [514, 118] width 41 height 41
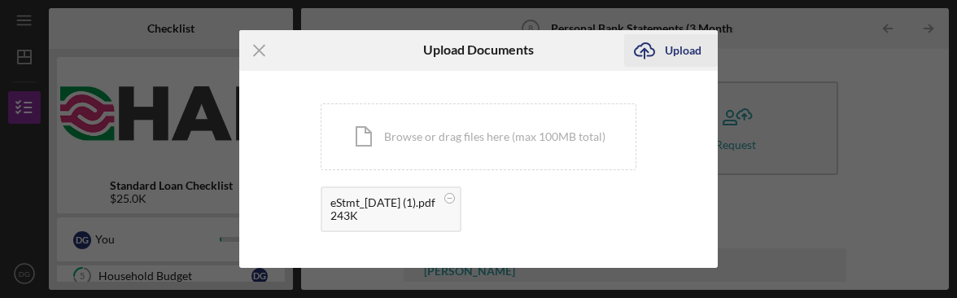
click at [685, 51] on div "Upload" at bounding box center [683, 50] width 37 height 33
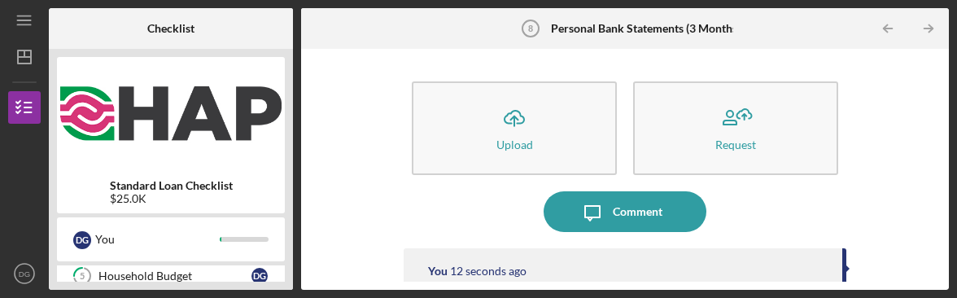
click at [339, 170] on div "Icon/Upload Upload Request Icon/Message Comment You 12 seconds ago eStmt_[DATE]…" at bounding box center [624, 169] width 631 height 225
click at [768, 232] on div "Icon/Upload Upload Request Icon/Message Comment You 24 seconds ago eStmt_[DATE]…" at bounding box center [625, 169] width 442 height 225
